Goal: Information Seeking & Learning: Learn about a topic

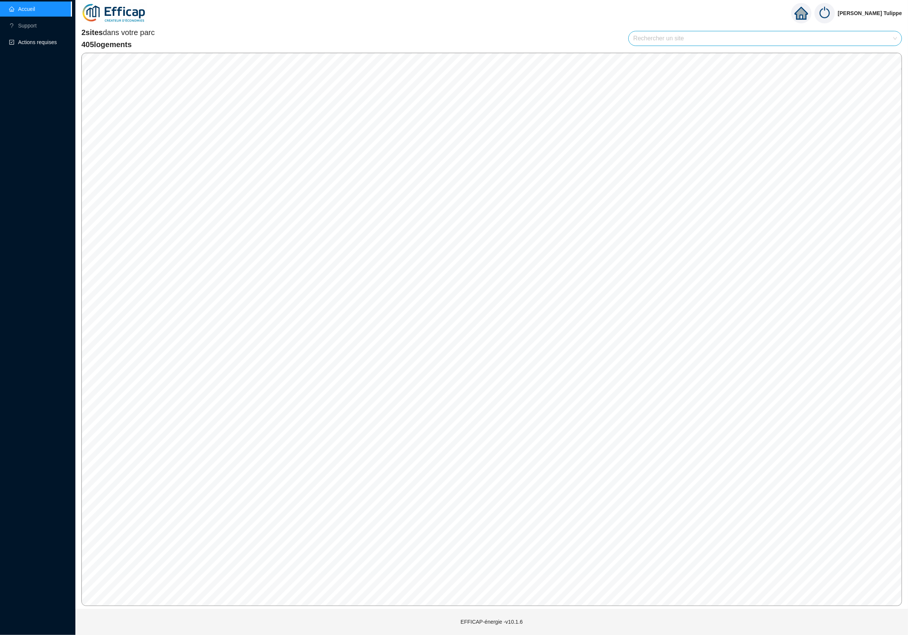
click at [48, 37] on span "Actions requises" at bounding box center [37, 42] width 57 height 15
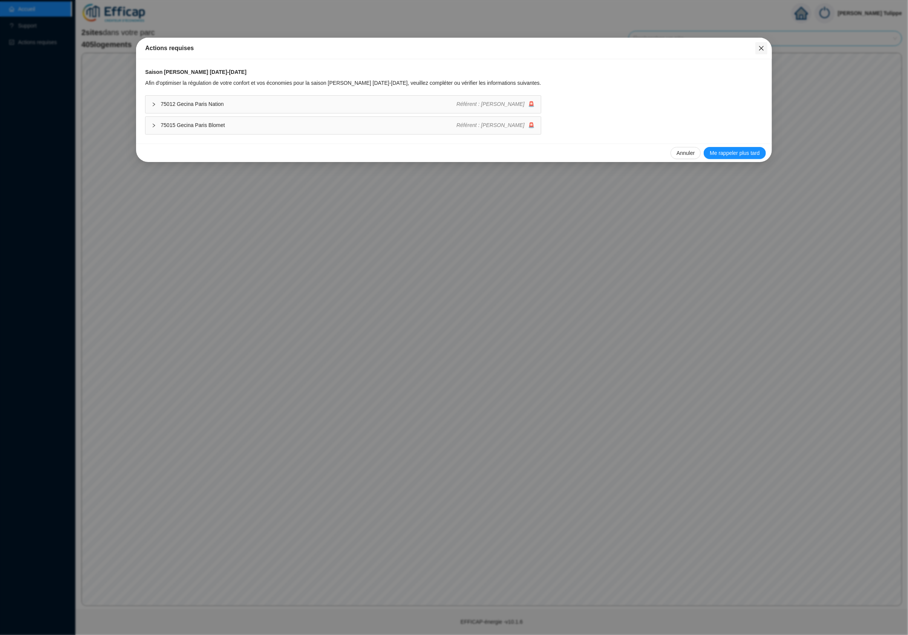
click at [759, 48] on icon "close" at bounding box center [762, 48] width 6 height 6
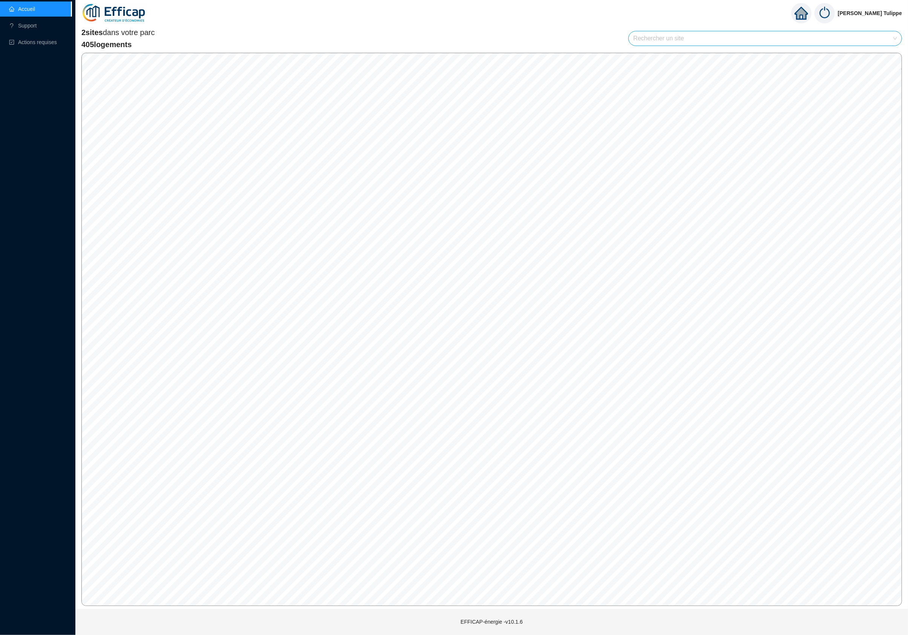
click at [35, 12] on link "Accueil" at bounding box center [22, 9] width 26 height 6
drag, startPoint x: 418, startPoint y: 293, endPoint x: 448, endPoint y: 298, distance: 30.1
click at [448, 298] on div "Zone Météo Zone [GEOGRAPHIC_DATA]" at bounding box center [436, 289] width 78 height 18
click at [403, 311] on div "Visiter" at bounding box center [403, 317] width 35 height 12
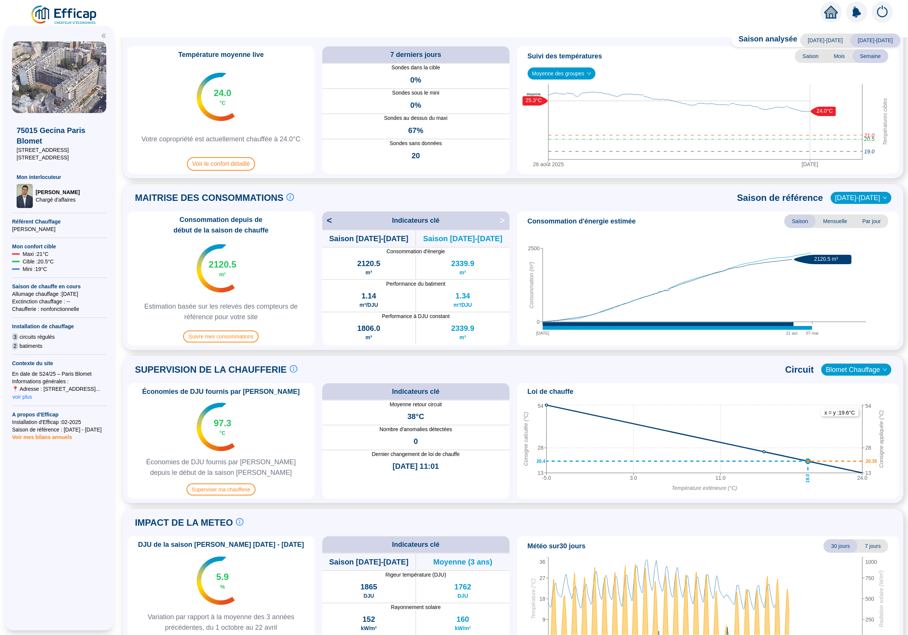
scroll to position [62, 0]
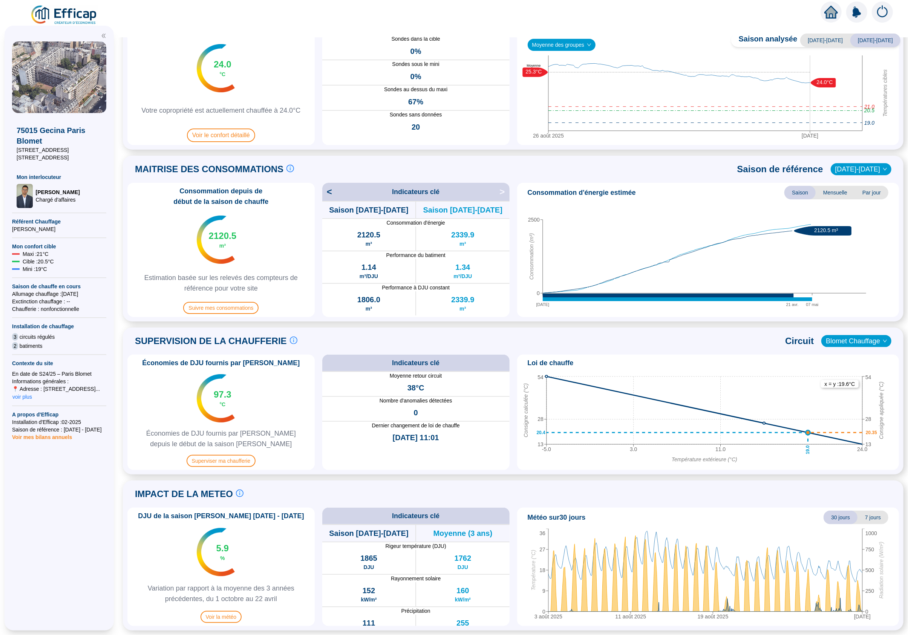
click at [236, 317] on div "Consommation depuis de début de la saison [PERSON_NAME] 2120.5 m³ Estimation ba…" at bounding box center [220, 250] width 187 height 134
click at [235, 312] on span "Suivre mes consommations" at bounding box center [220, 308] width 75 height 12
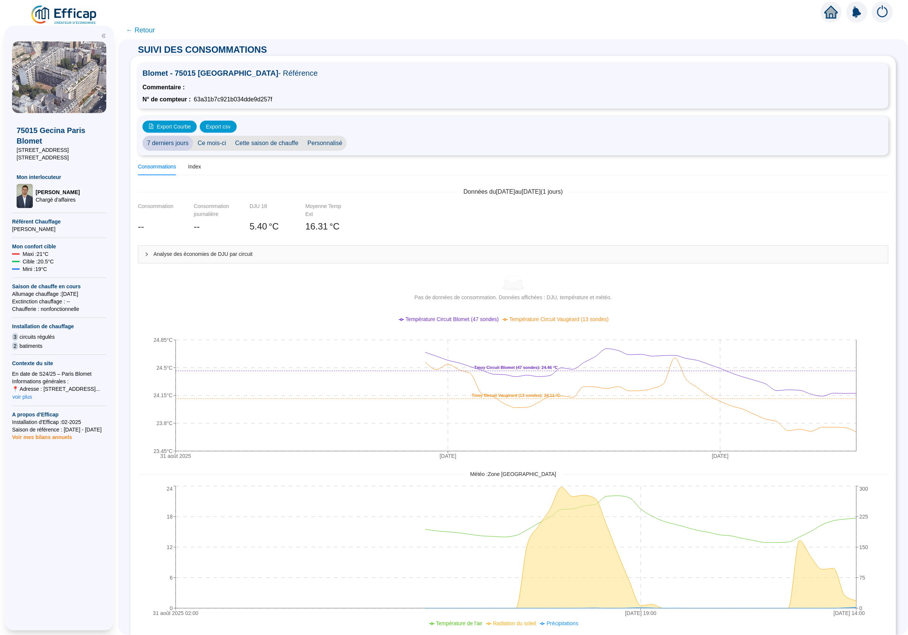
click at [145, 35] on span "← Retour" at bounding box center [140, 30] width 29 height 11
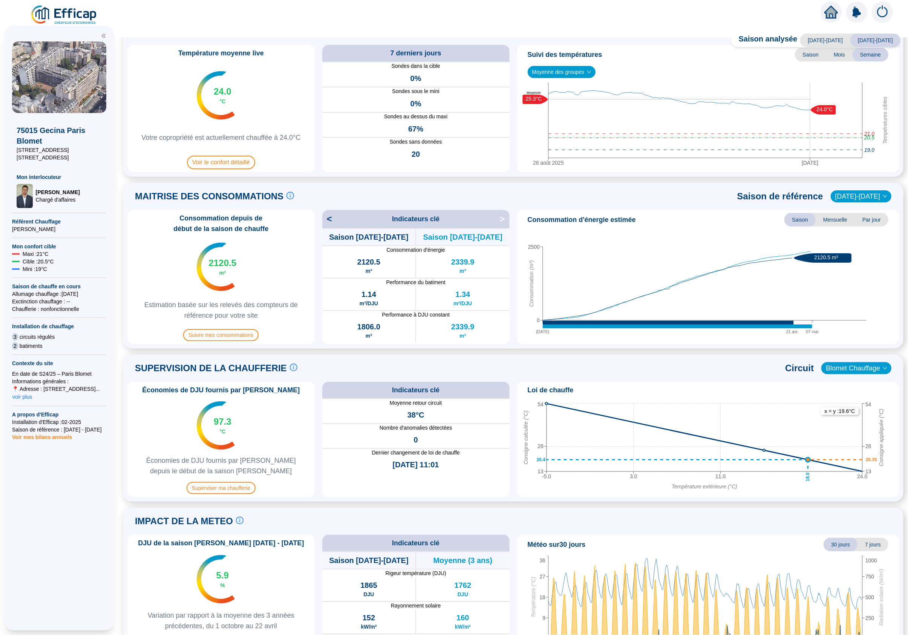
scroll to position [11, 0]
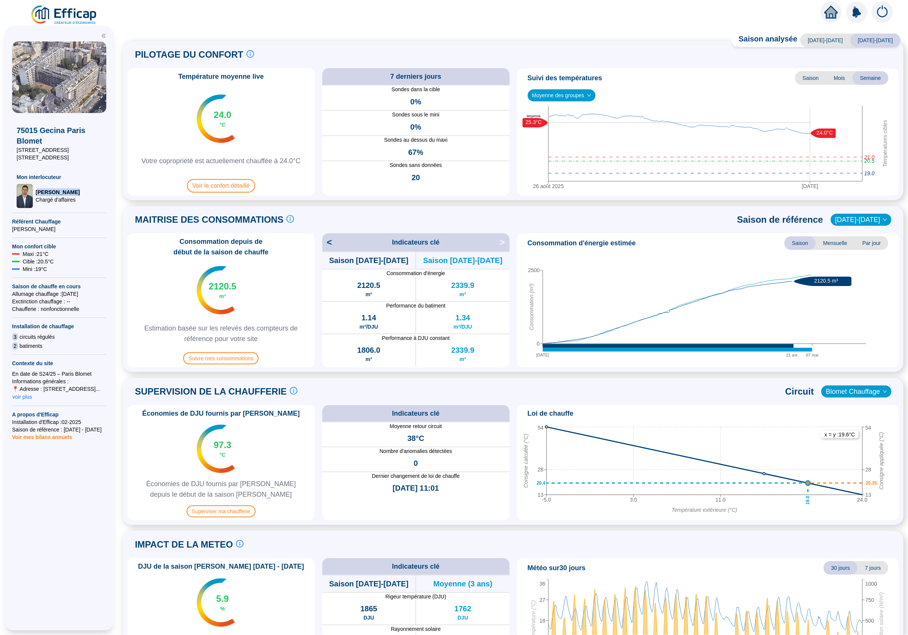
drag, startPoint x: 38, startPoint y: 190, endPoint x: 87, endPoint y: 190, distance: 48.6
click at [87, 190] on div "[PERSON_NAME] d'affaires" at bounding box center [59, 196] width 85 height 24
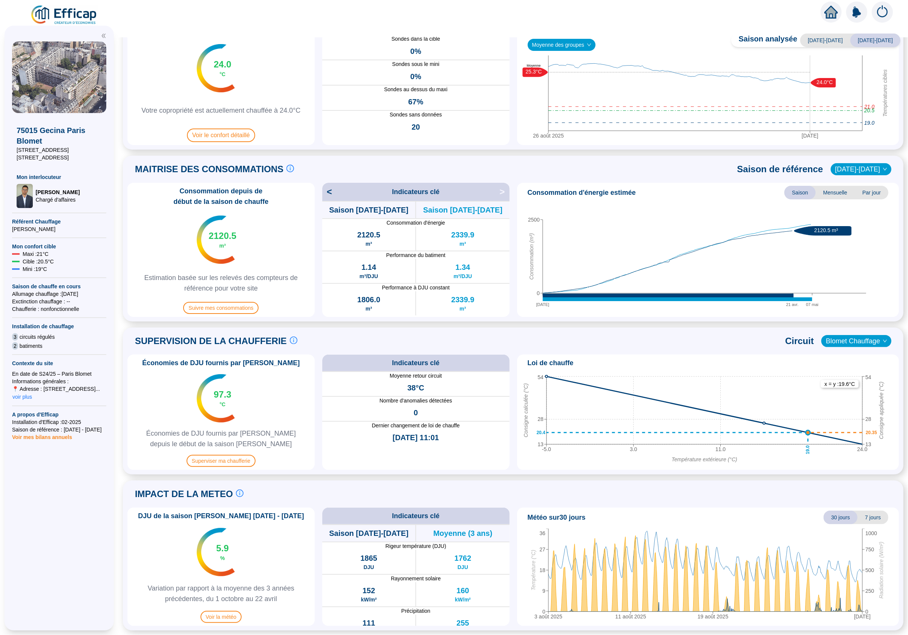
scroll to position [12, 0]
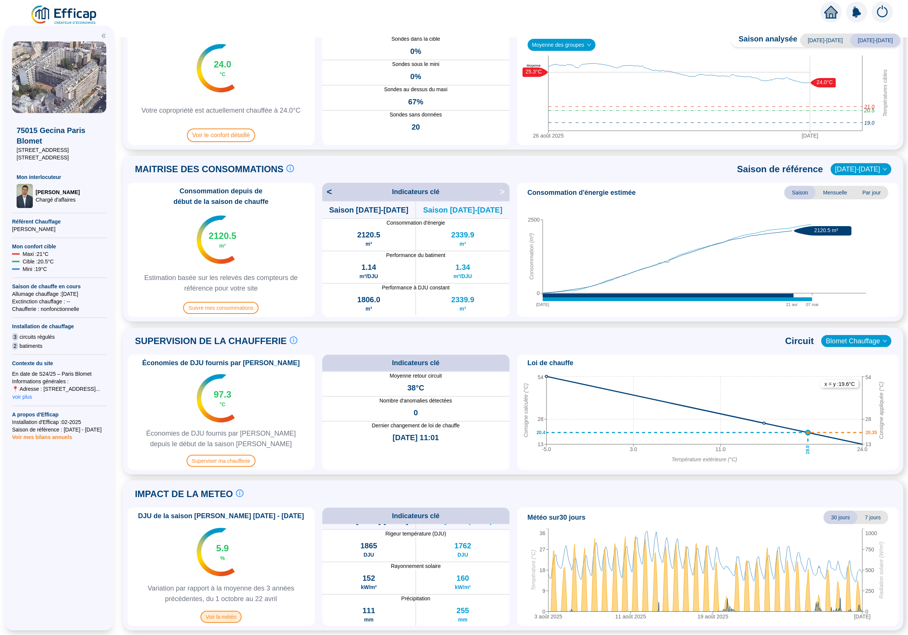
click at [221, 617] on span "Voir la météo" at bounding box center [221, 617] width 41 height 12
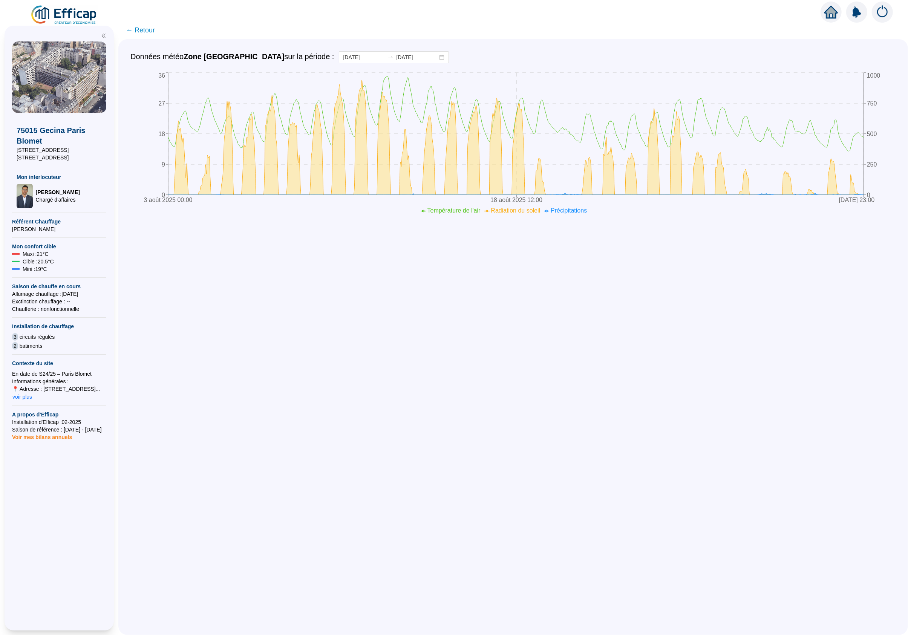
click at [154, 34] on span "← Retour" at bounding box center [140, 30] width 29 height 11
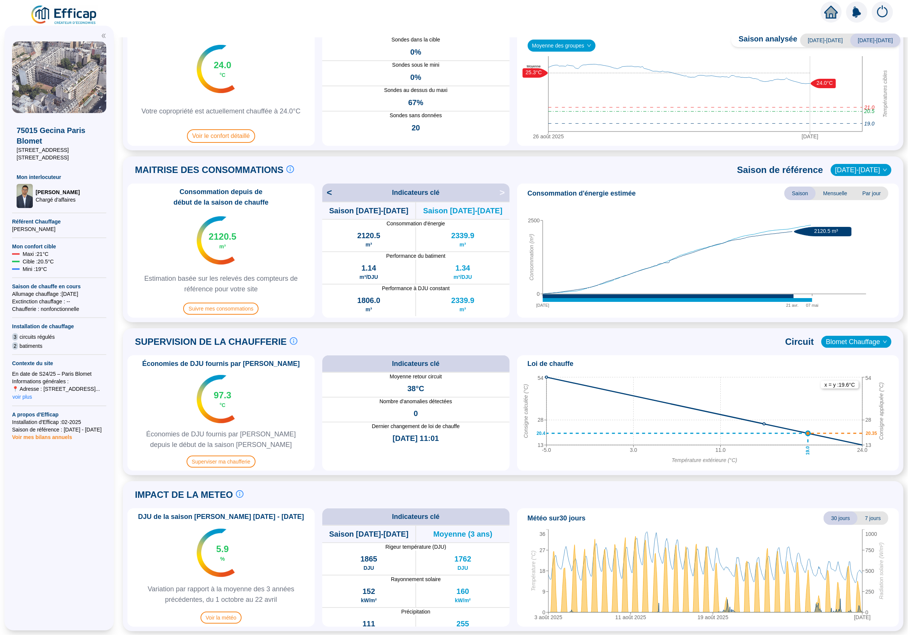
scroll to position [62, 0]
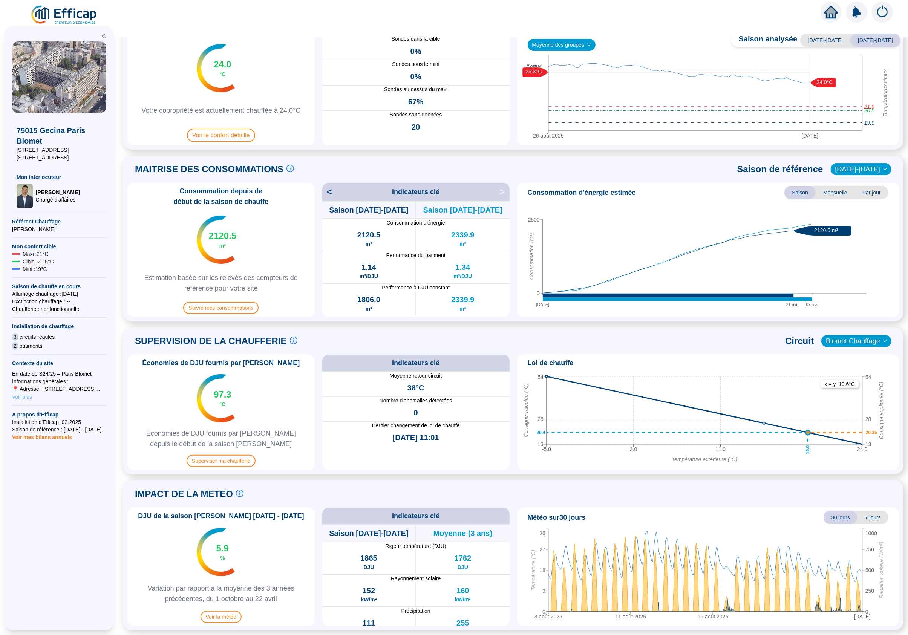
click at [25, 396] on span "voir plus" at bounding box center [22, 397] width 20 height 8
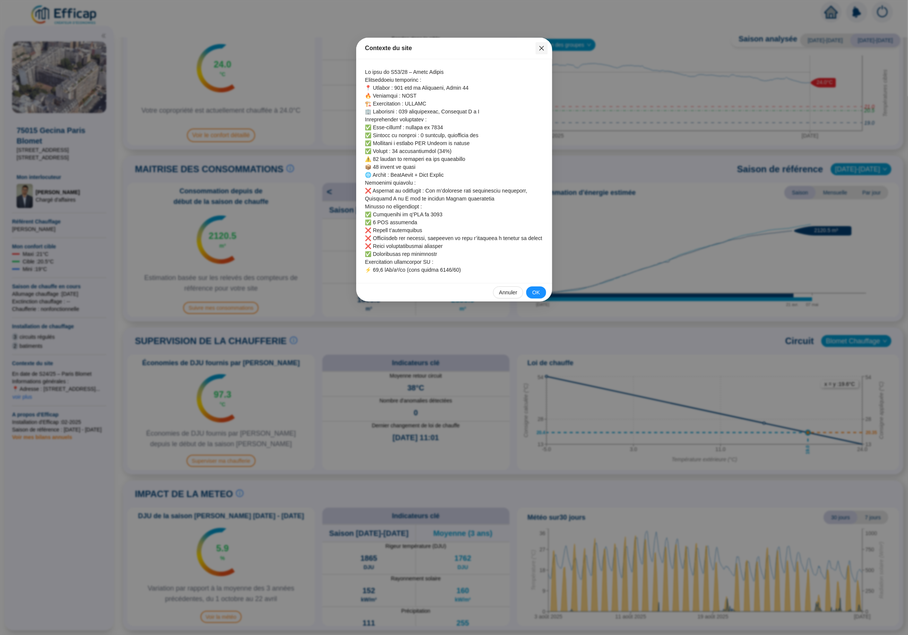
click at [540, 47] on icon "close" at bounding box center [542, 48] width 6 height 6
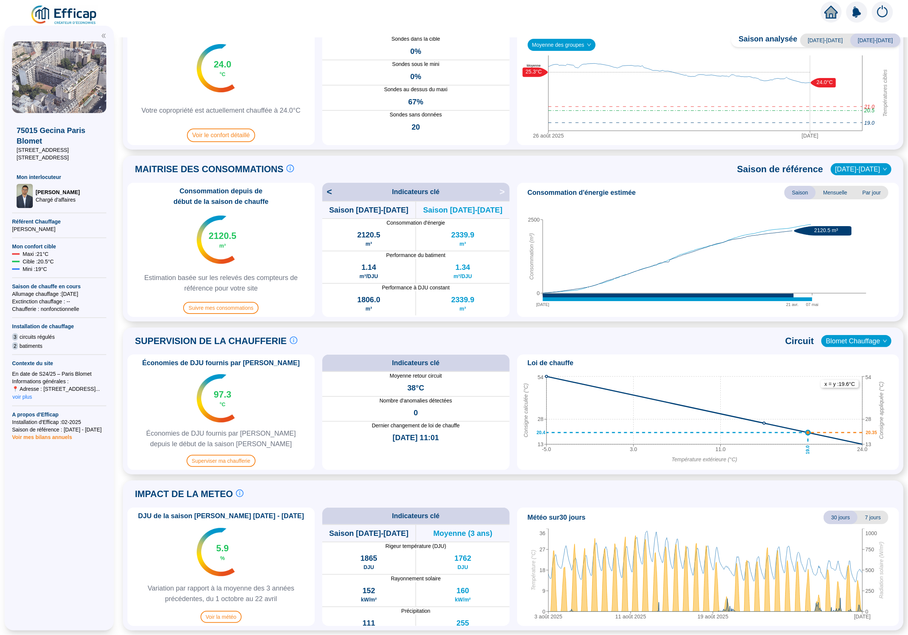
click at [62, 438] on span "Voir mes bilans annuels" at bounding box center [42, 435] width 60 height 11
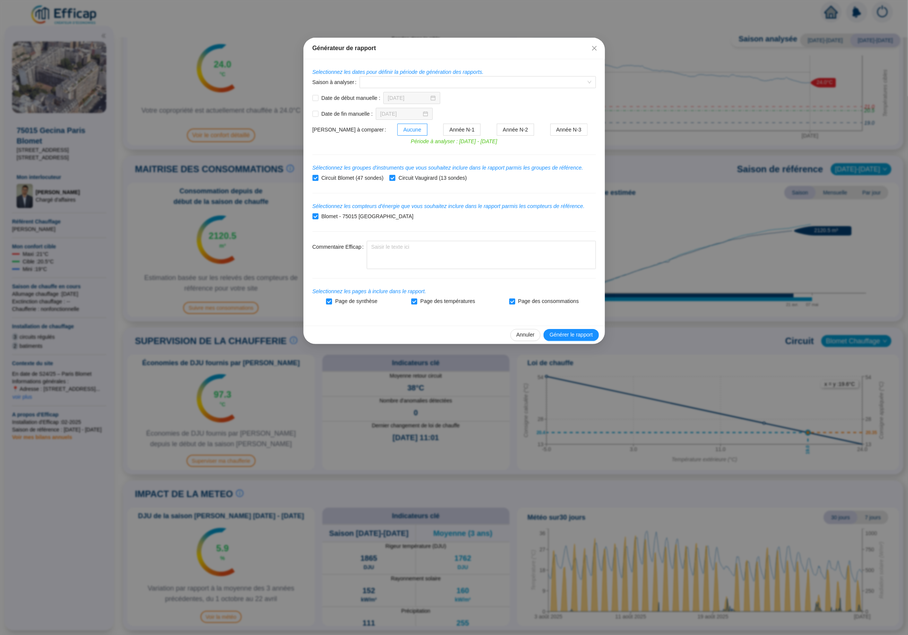
click at [511, 168] on form "Selectionnez les dates pour définir la période de génération des rapports. Sais…" at bounding box center [455, 187] width 284 height 239
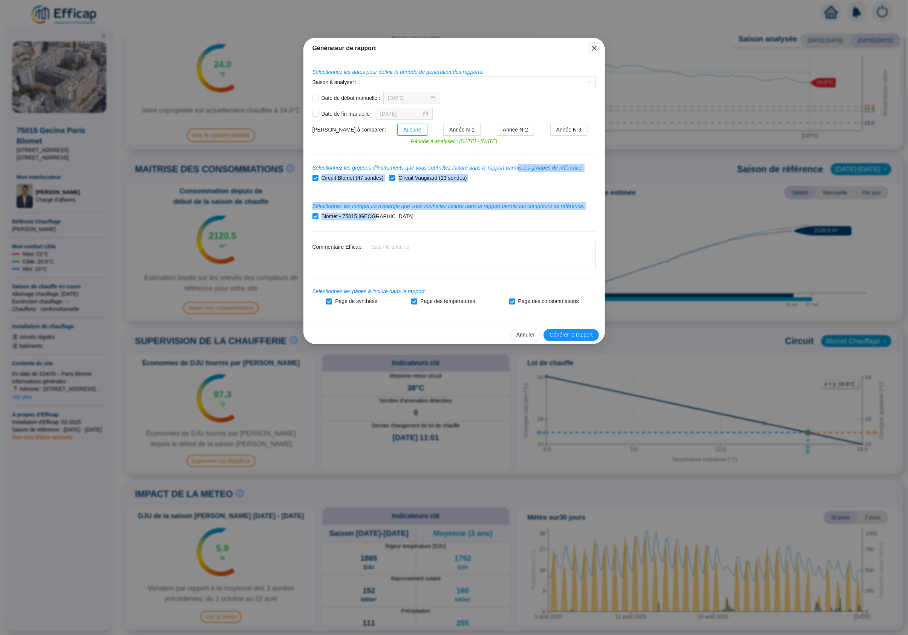
click at [593, 47] on icon "close" at bounding box center [595, 48] width 6 height 6
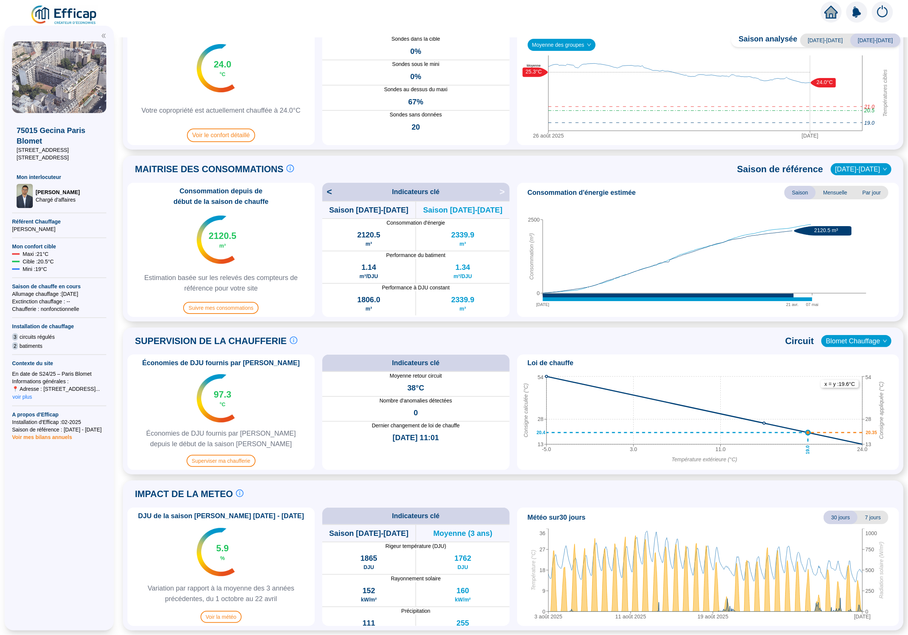
click at [587, 41] on span "Moyenne des groupes" at bounding box center [561, 44] width 59 height 11
click at [577, 72] on div "Circuit Blomet (47 sondes)" at bounding box center [562, 72] width 56 height 8
click at [595, 45] on span "Circuit Blomet (47 sondes)" at bounding box center [566, 44] width 69 height 11
click at [585, 83] on div "Circuit Vaugirard (13 sondes)" at bounding box center [566, 84] width 65 height 8
click at [597, 46] on span "Circuit Vaugirard (13 sondes)" at bounding box center [569, 44] width 75 height 11
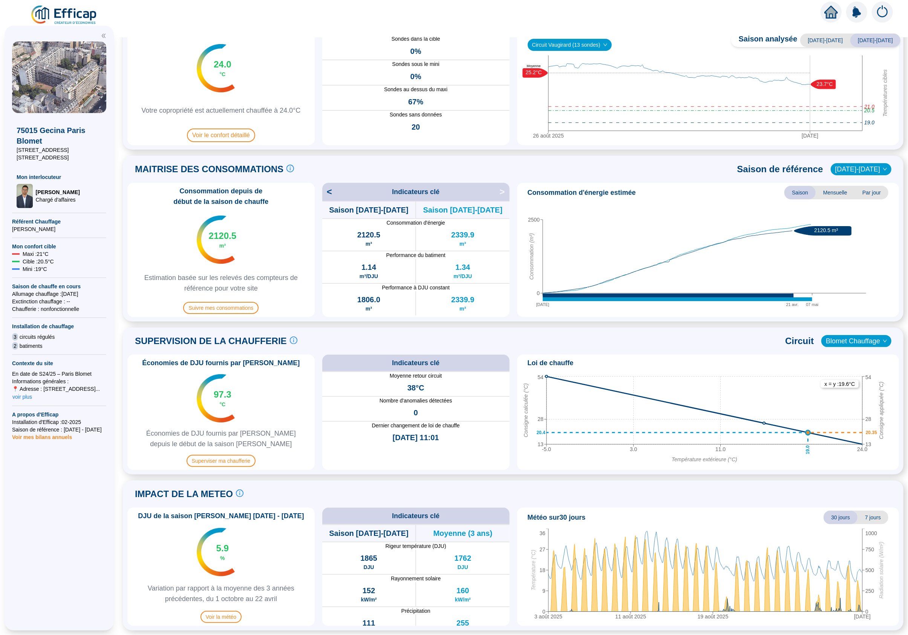
click at [597, 46] on span "Circuit Vaugirard (13 sondes)" at bounding box center [569, 44] width 75 height 11
click at [596, 48] on span "Circuit Vaugirard (13 sondes)" at bounding box center [569, 44] width 75 height 11
click at [583, 70] on div "Circuit Blomet (47 sondes)" at bounding box center [569, 72] width 71 height 8
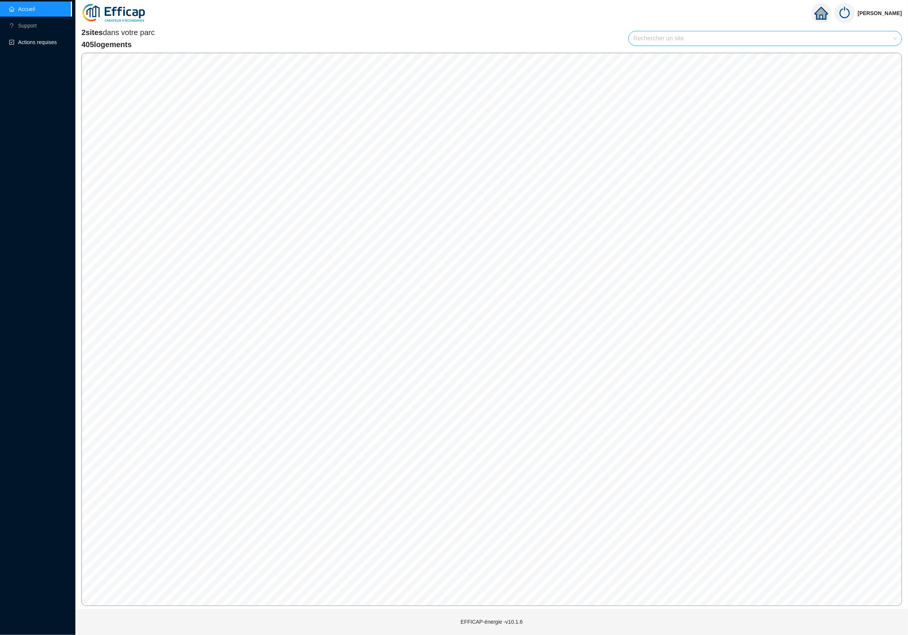
click at [51, 44] on span "Actions requises" at bounding box center [37, 42] width 39 height 6
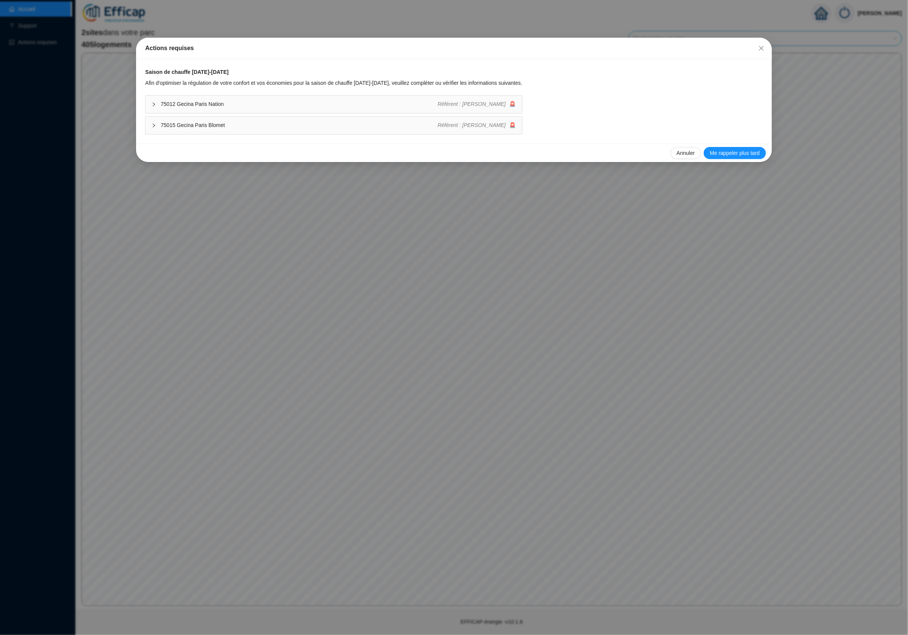
click at [197, 105] on span "75012 Gecina Paris Nation" at bounding box center [299, 104] width 277 height 8
type input "2025-10-15"
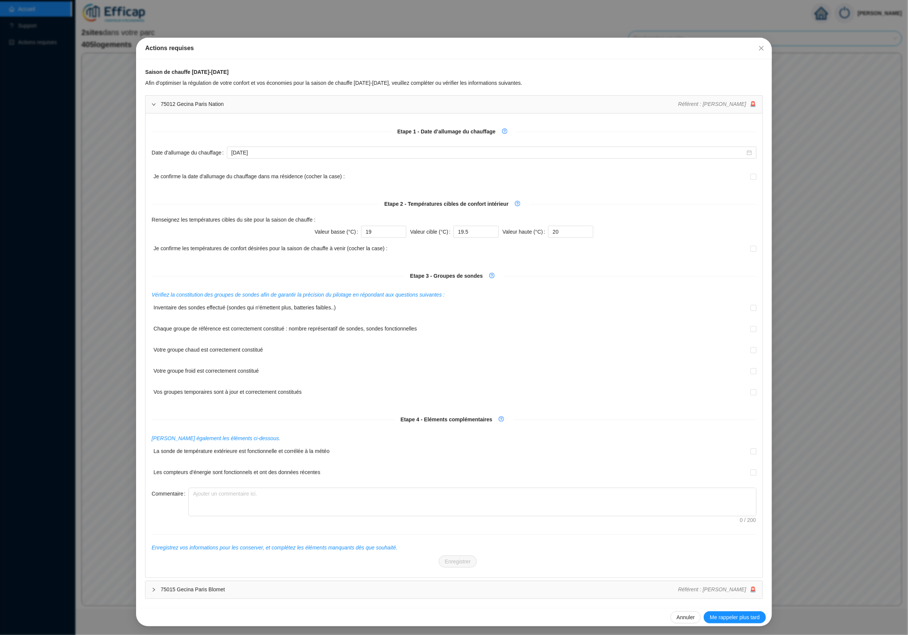
click at [750, 102] on div "Référent : Alexandre Morel 🚨" at bounding box center [717, 104] width 78 height 8
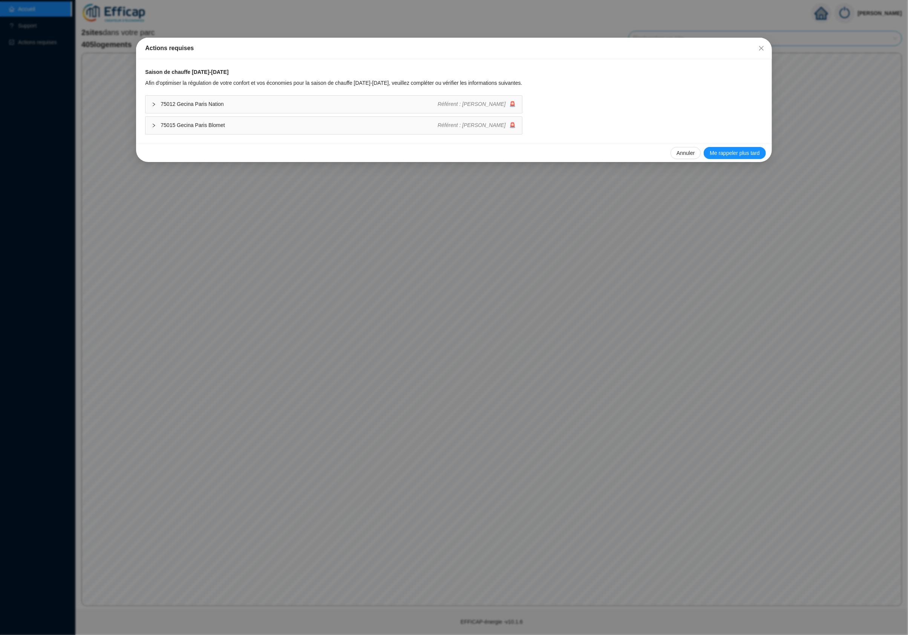
drag, startPoint x: 495, startPoint y: 106, endPoint x: 495, endPoint y: 97, distance: 8.7
click at [494, 103] on span "Référent : [PERSON_NAME]" at bounding box center [472, 104] width 68 height 6
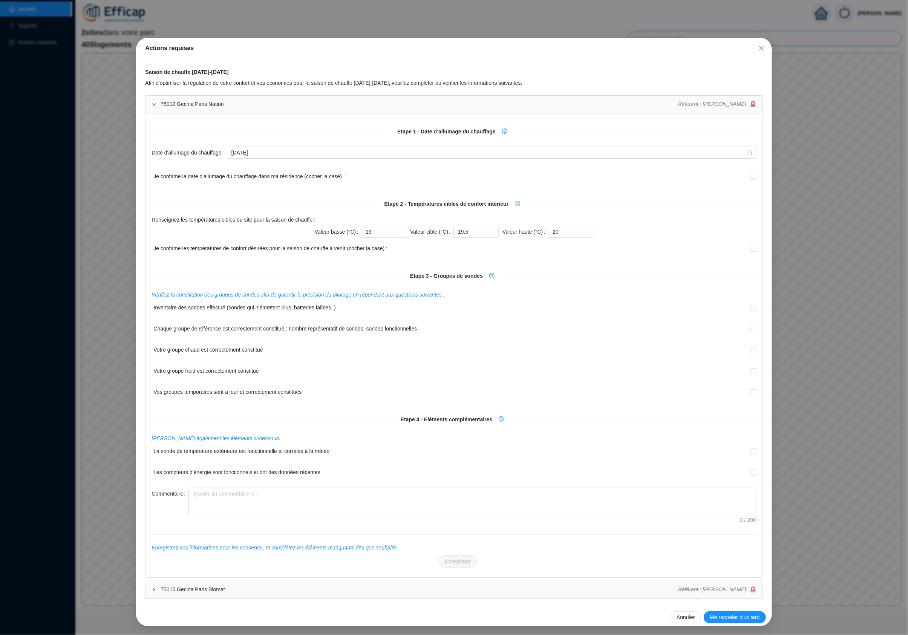
scroll to position [2, 0]
click at [213, 592] on span "75015 Gecina Paris Blomet" at bounding box center [420, 590] width 518 height 8
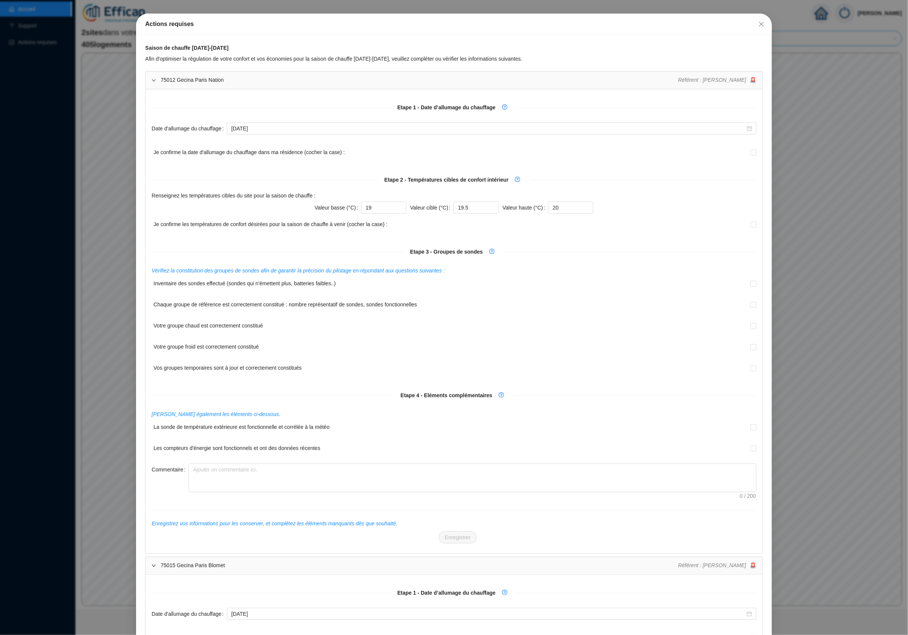
scroll to position [0, 0]
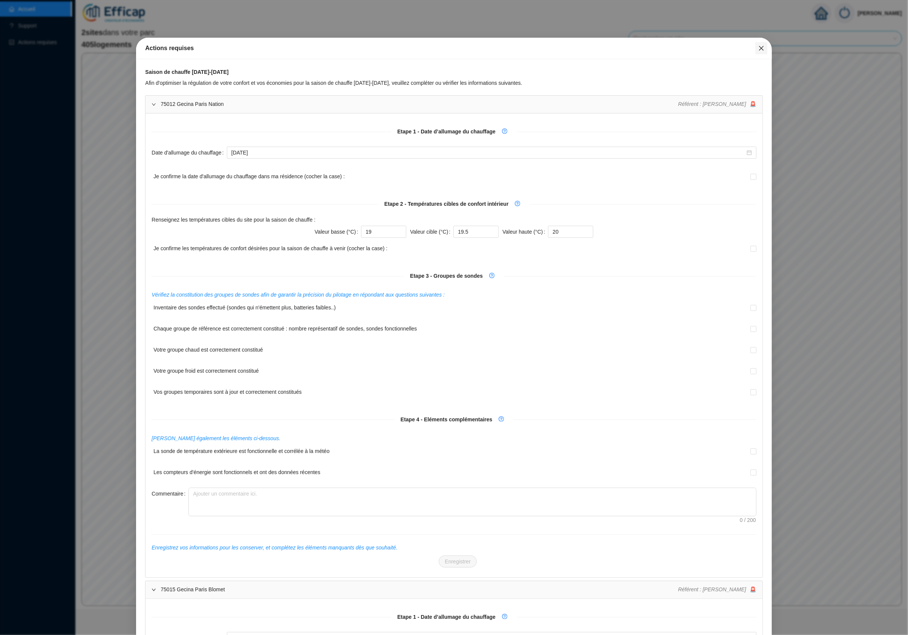
click at [759, 46] on icon "close" at bounding box center [762, 48] width 6 height 6
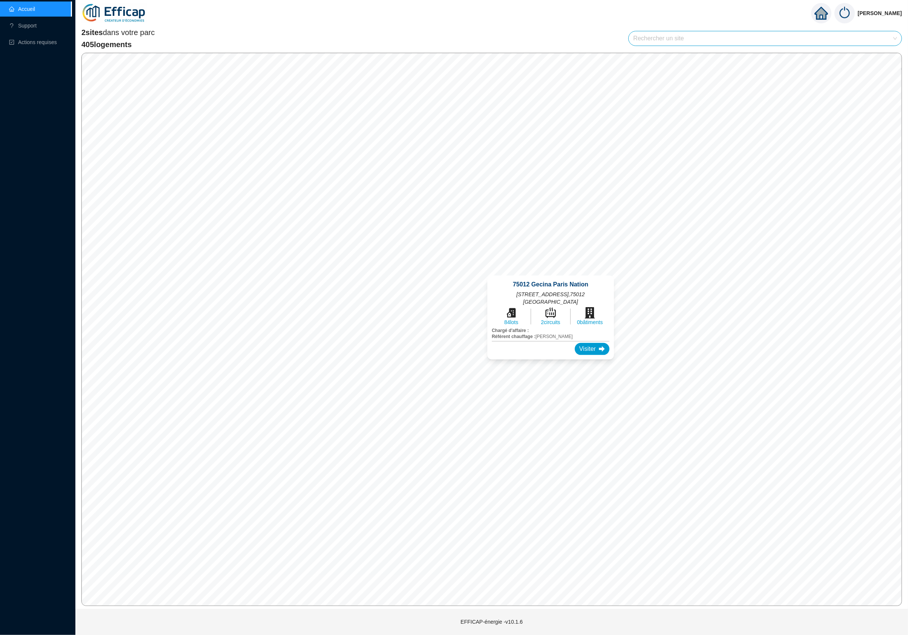
click at [553, 272] on div "75012 Gecina Paris Nation 25 avenue de Saint Mandé , 75012 PARIS 84 lots 2 circ…" at bounding box center [551, 318] width 145 height 102
click at [578, 343] on div "Visiter" at bounding box center [592, 349] width 35 height 12
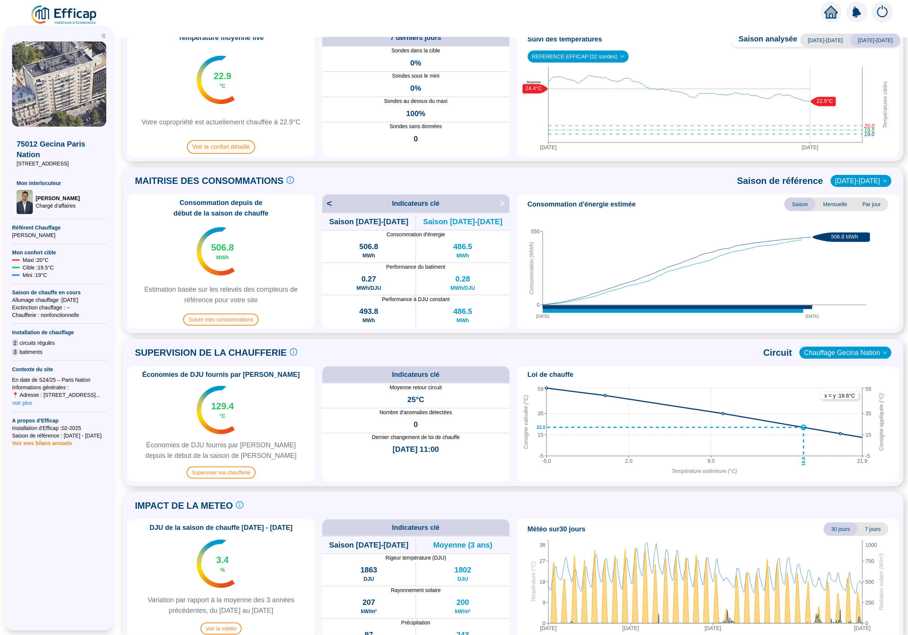
scroll to position [62, 0]
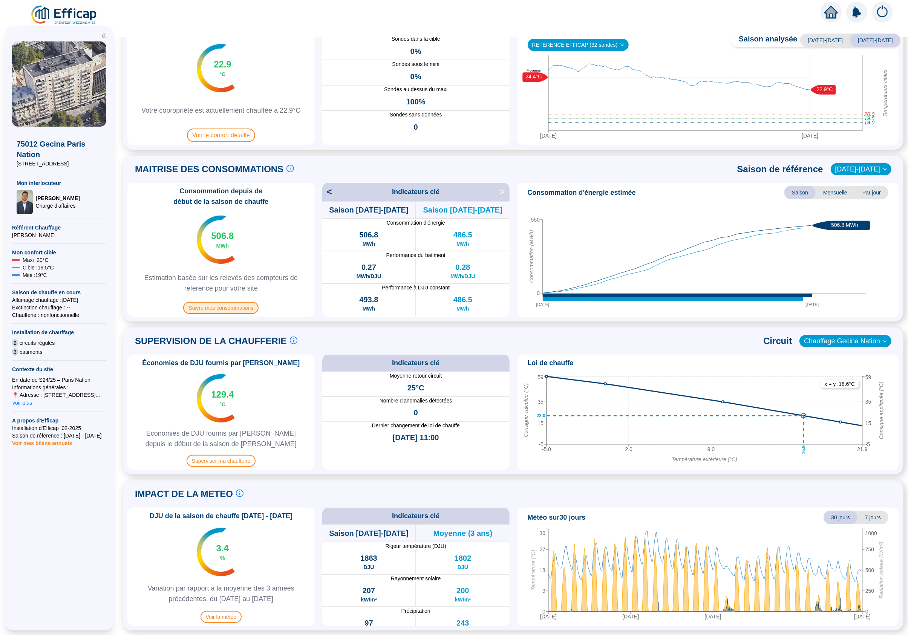
click at [222, 306] on span "Suivre mes consommations" at bounding box center [220, 308] width 75 height 12
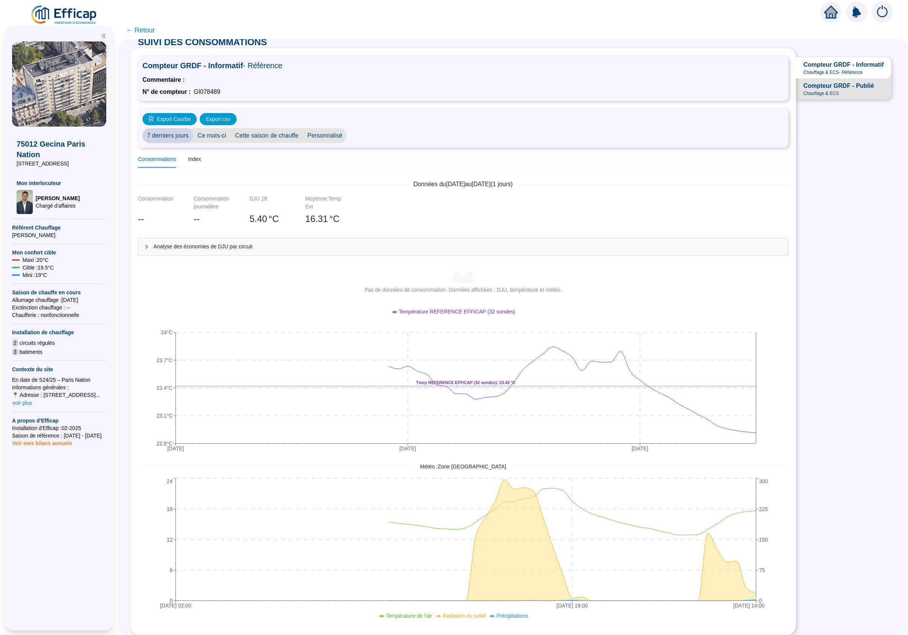
scroll to position [15, 0]
click at [136, 31] on span "← Retour" at bounding box center [140, 30] width 29 height 11
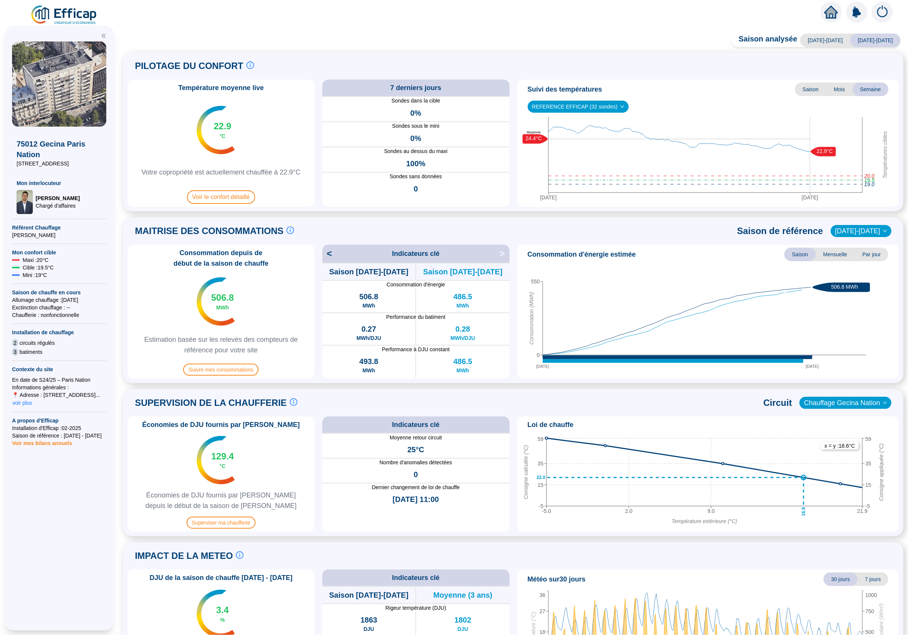
click at [602, 104] on span "REFERENCE EFFICAP (32 sondes)" at bounding box center [578, 106] width 92 height 11
click at [603, 104] on span "REFERENCE EFFICAP (32 sondes)" at bounding box center [578, 106] width 92 height 11
click at [244, 41] on div "Saison analysée 2023-2024 2024-2025 PILOTAGE DU CONFORT Le pilotage du confort …" at bounding box center [513, 336] width 790 height 598
